Goal: Navigation & Orientation: Understand site structure

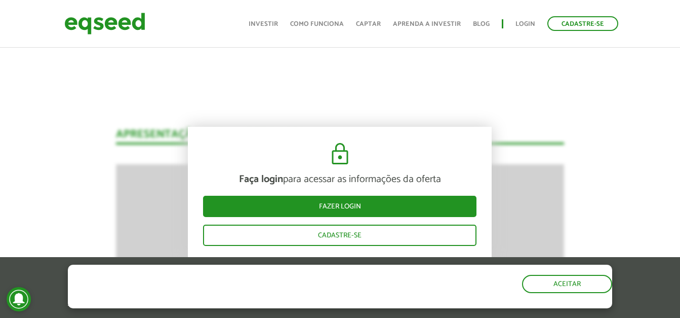
scroll to position [1165, 0]
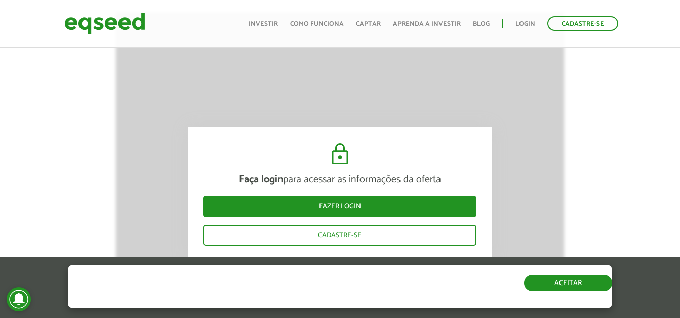
click at [558, 290] on button "Aceitar" at bounding box center [568, 283] width 88 height 16
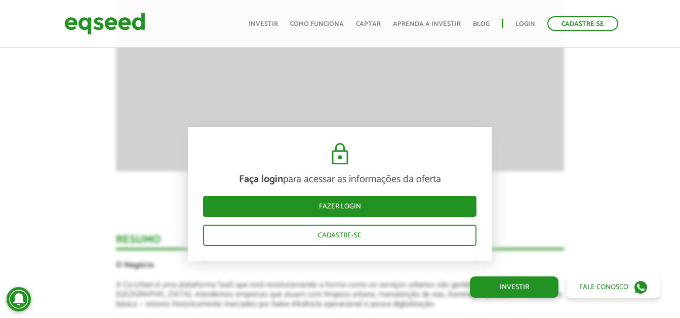
scroll to position [1368, 0]
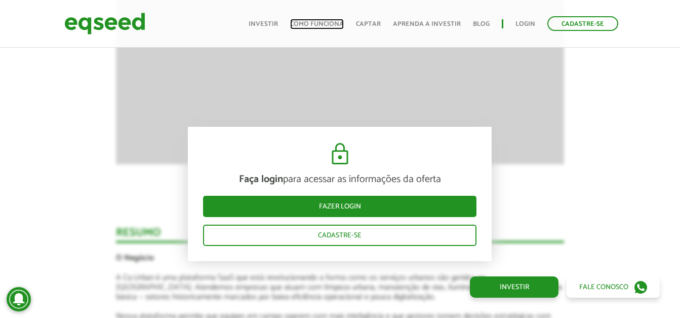
click at [329, 26] on link "Como funciona" at bounding box center [317, 24] width 54 height 7
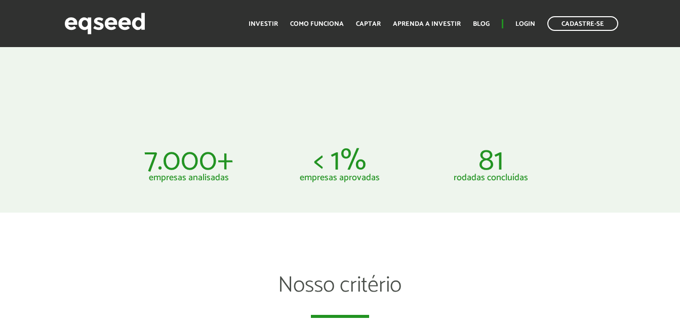
scroll to position [507, 0]
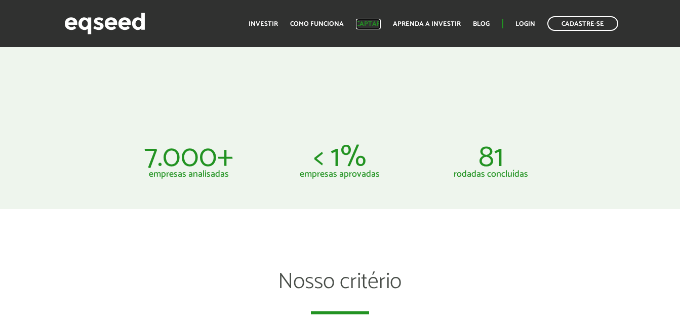
click at [368, 23] on link "Captar" at bounding box center [368, 24] width 25 height 7
